Goal: Navigation & Orientation: Find specific page/section

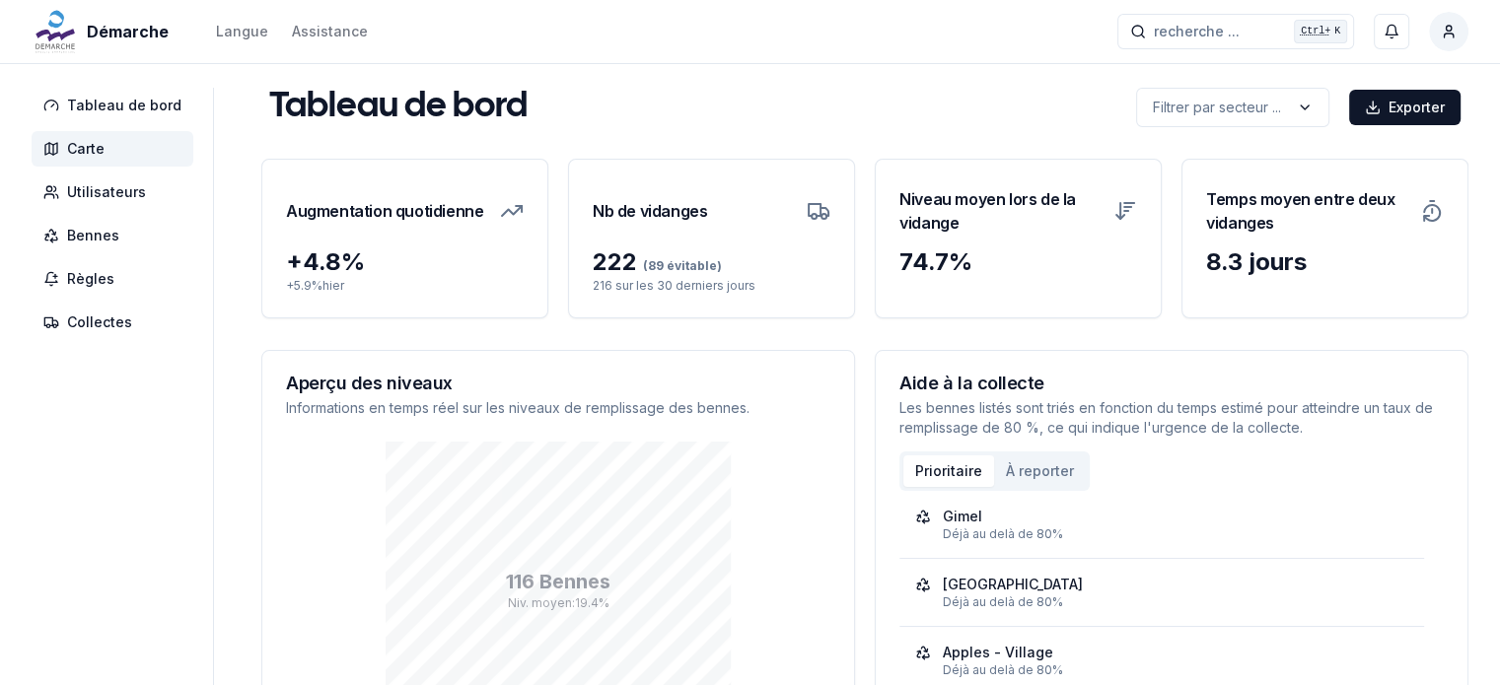
click at [88, 146] on span "Carte" at bounding box center [85, 149] width 37 height 20
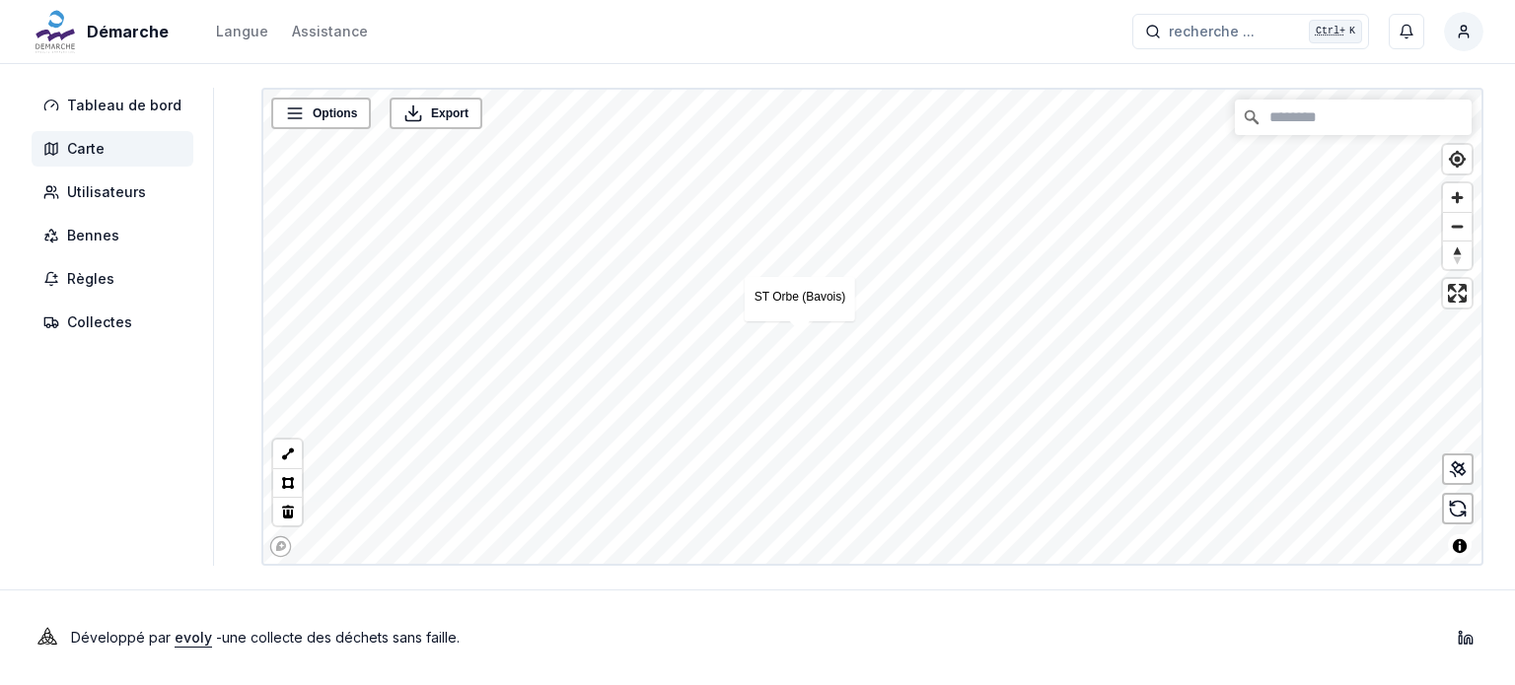
drag, startPoint x: 1491, startPoint y: 593, endPoint x: 1450, endPoint y: 579, distance: 43.7
click at [1491, 593] on div "Développé par evoly - une collecte des déchets sans faille . Linkedin" at bounding box center [757, 638] width 1515 height 95
click at [781, 297] on link "ST Orbe (Bavois)" at bounding box center [799, 297] width 91 height 14
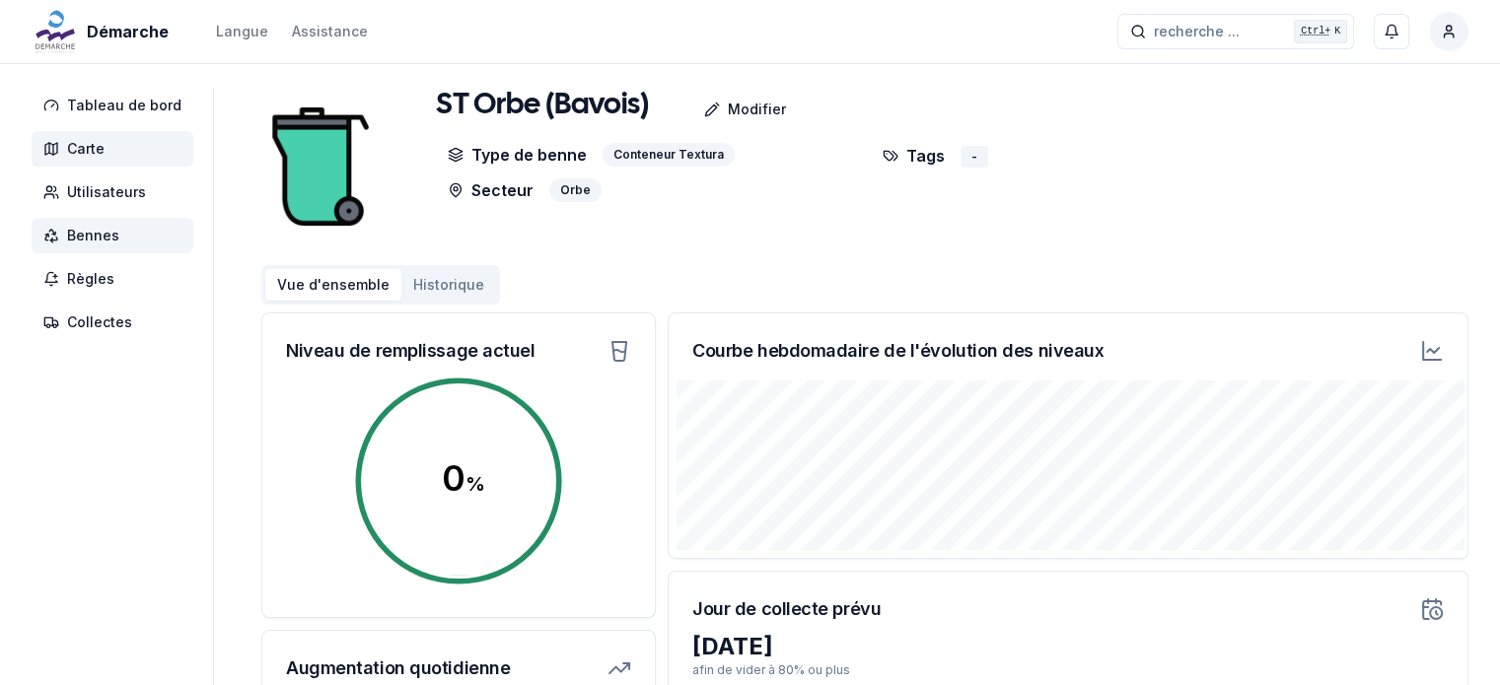
click at [72, 149] on span "Carte" at bounding box center [85, 149] width 37 height 20
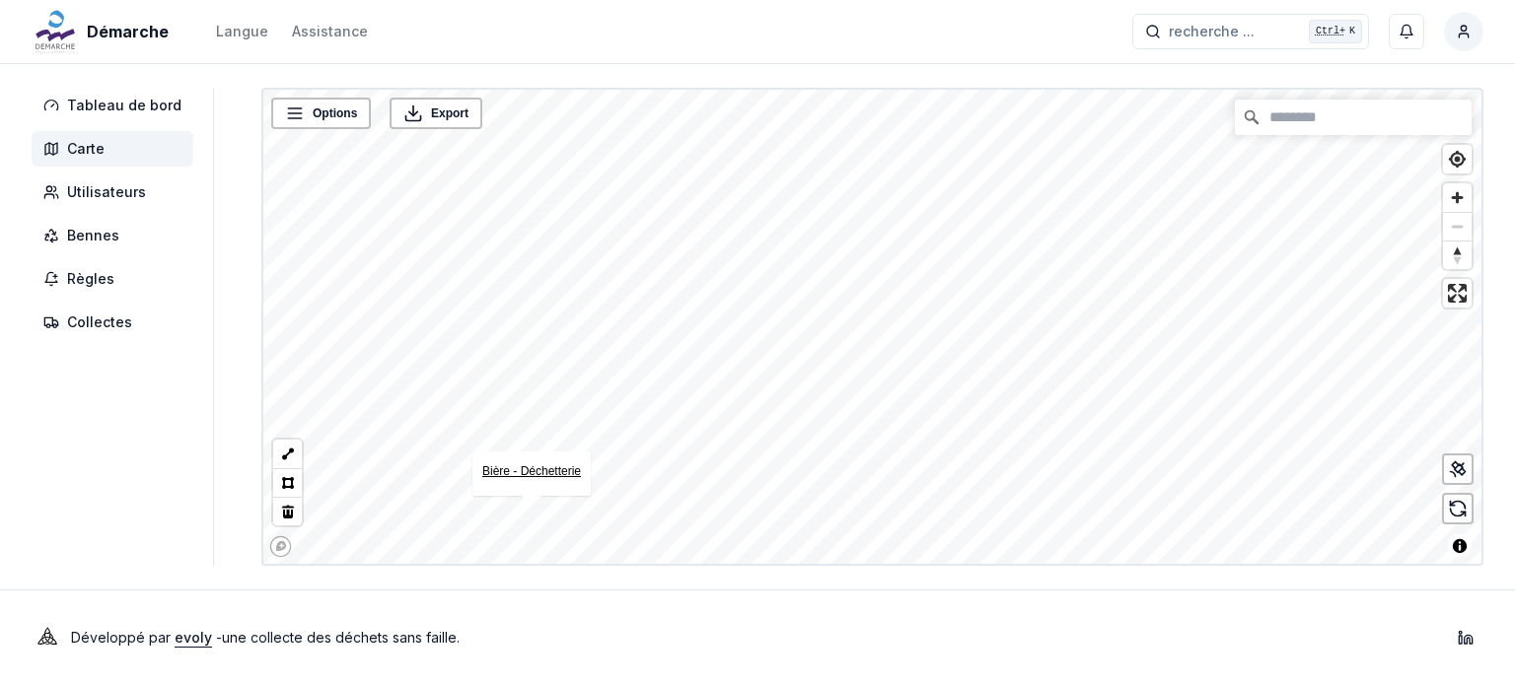
click at [536, 470] on link "Bière - Déchetterie" at bounding box center [531, 472] width 99 height 14
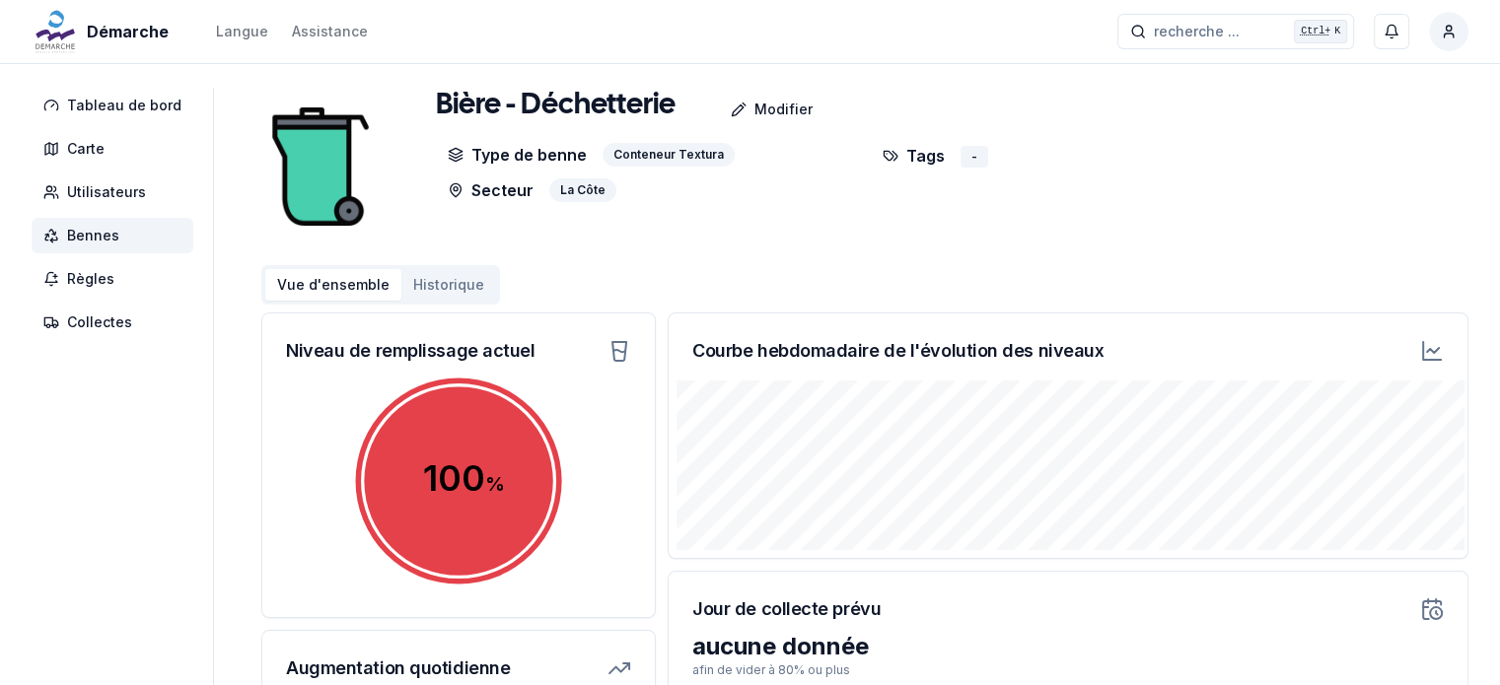
click at [529, 451] on circle at bounding box center [458, 481] width 217 height 217
click at [79, 157] on span "Carte" at bounding box center [85, 149] width 37 height 20
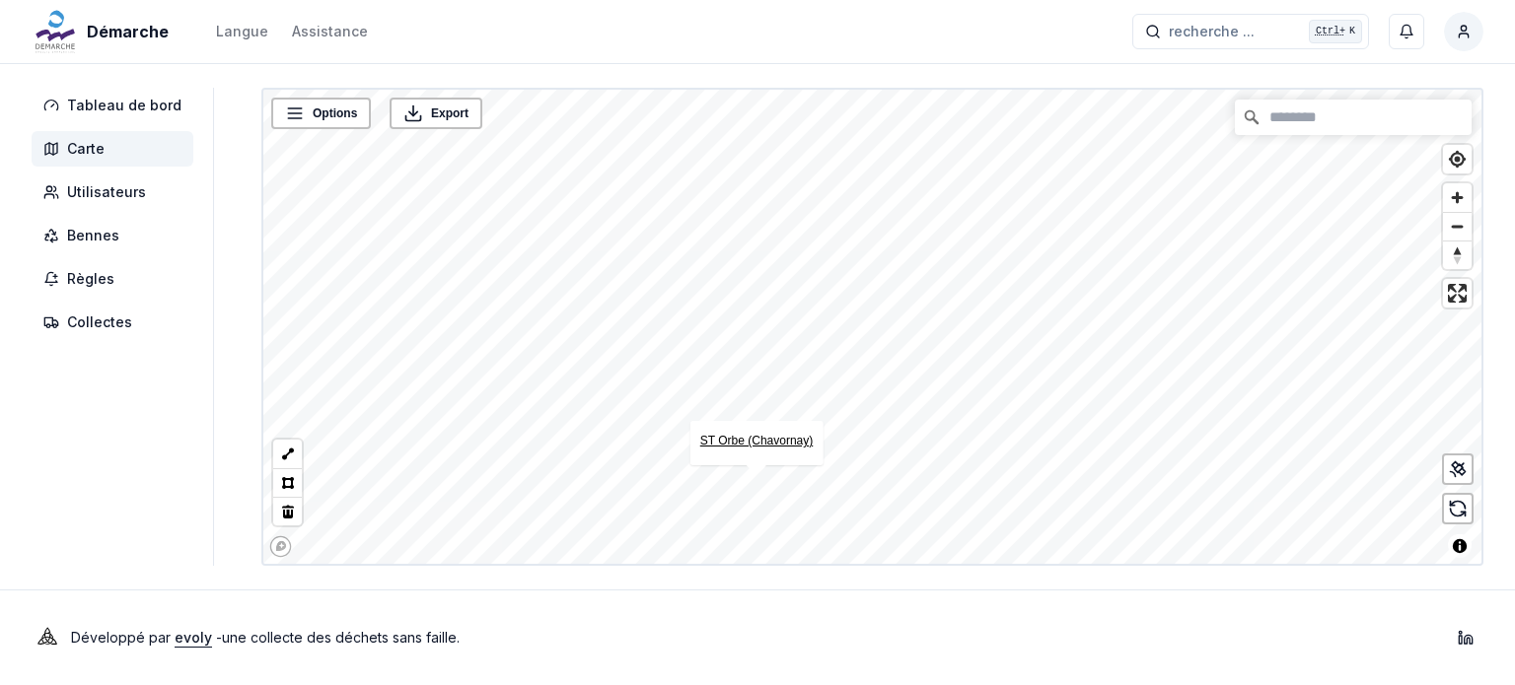
click at [754, 437] on link "ST Orbe (Chavornay)" at bounding box center [756, 441] width 113 height 14
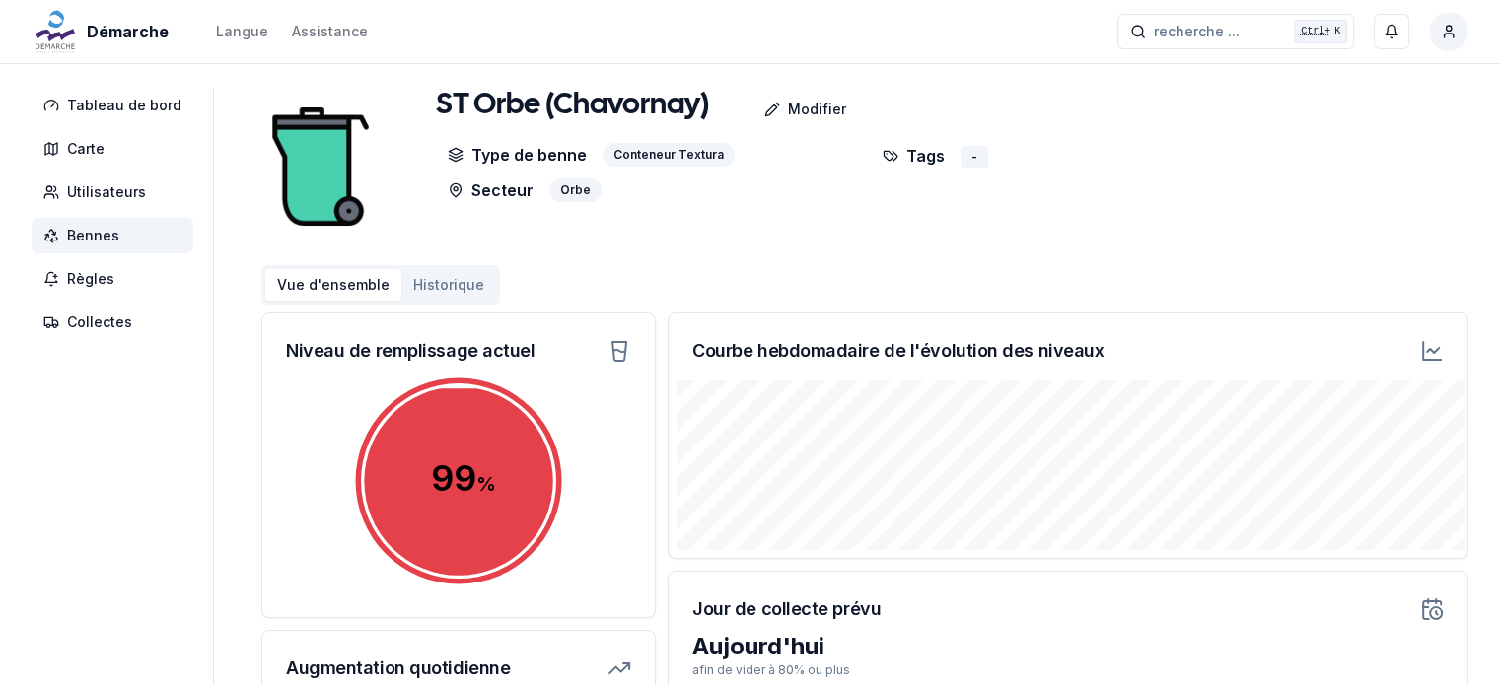
drag, startPoint x: 459, startPoint y: 476, endPoint x: 462, endPoint y: 462, distance: 15.1
click at [461, 475] on circle at bounding box center [458, 481] width 217 height 217
click at [95, 328] on span "Collectes" at bounding box center [99, 323] width 65 height 20
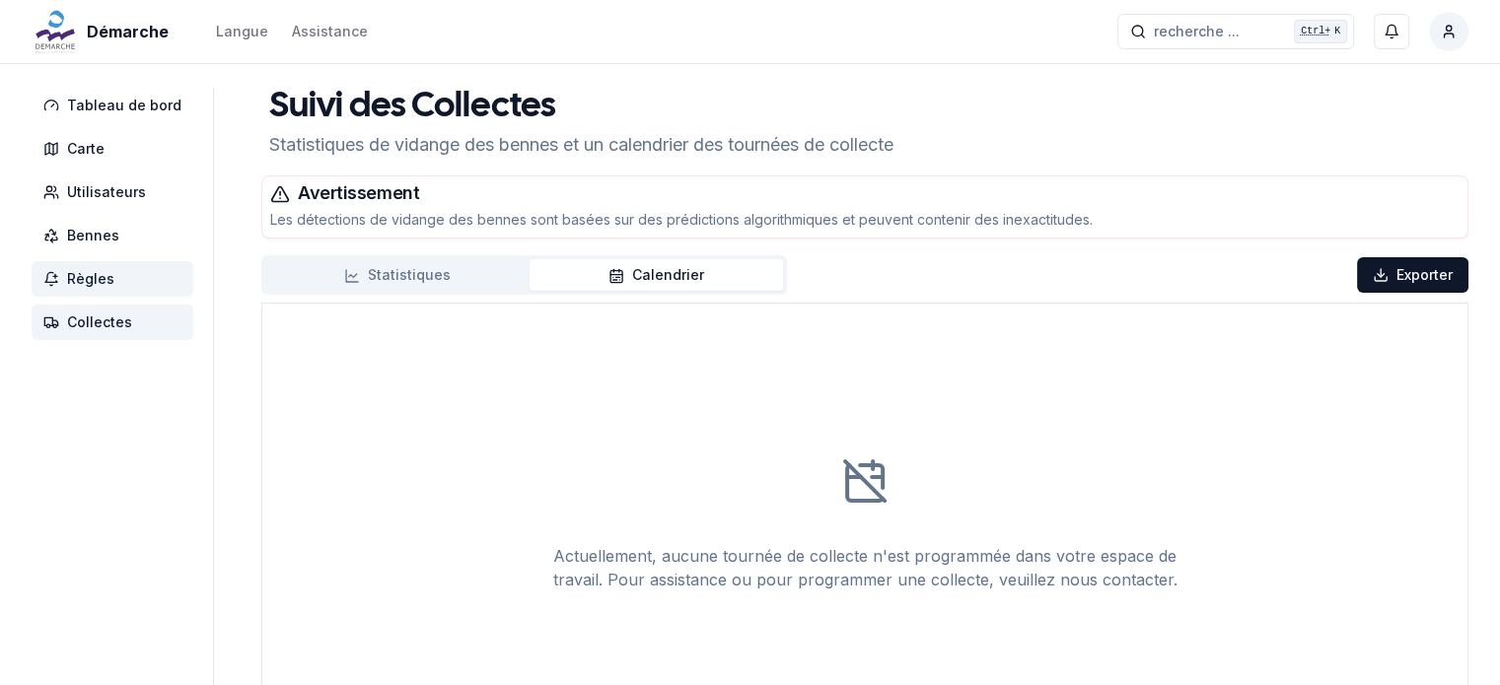
click at [95, 291] on span "Règles" at bounding box center [113, 279] width 162 height 36
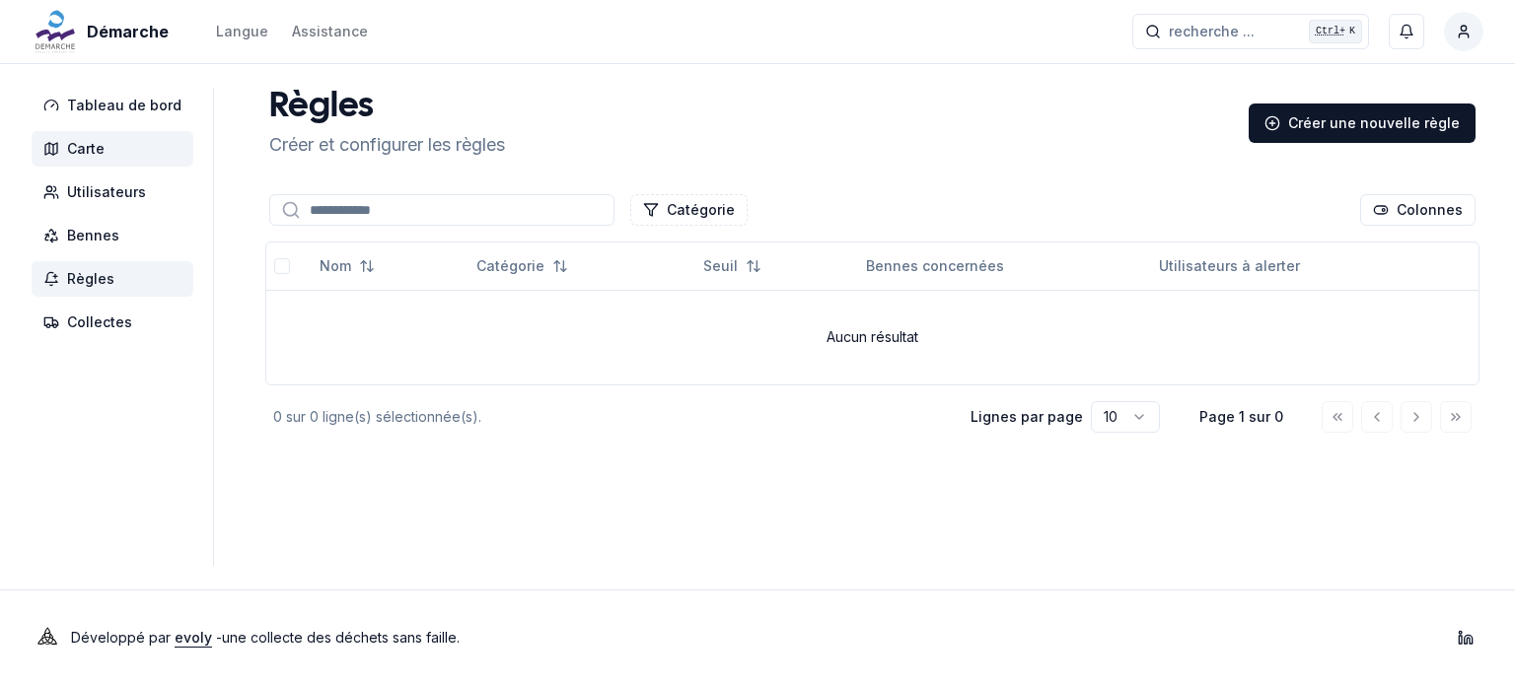
click at [91, 154] on span "Carte" at bounding box center [85, 149] width 37 height 20
